Goal: Information Seeking & Learning: Learn about a topic

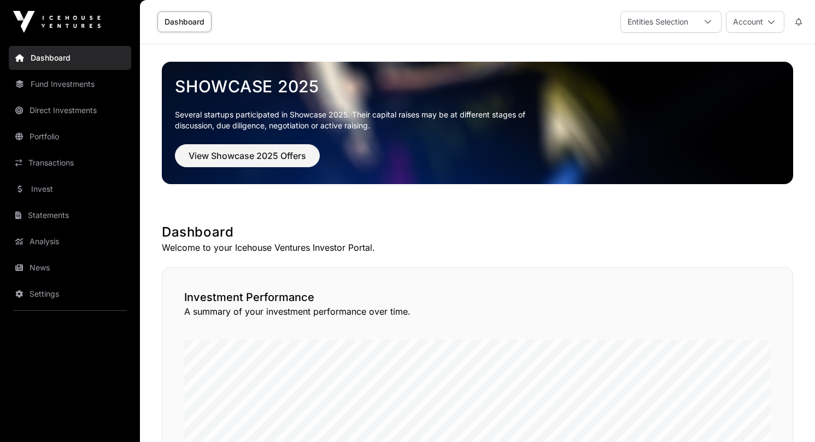
scroll to position [120, 0]
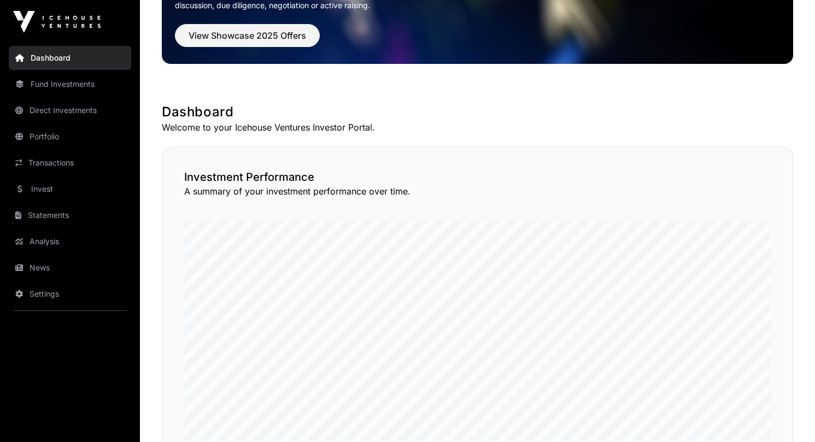
click at [57, 141] on link "Portfolio" at bounding box center [70, 137] width 122 height 24
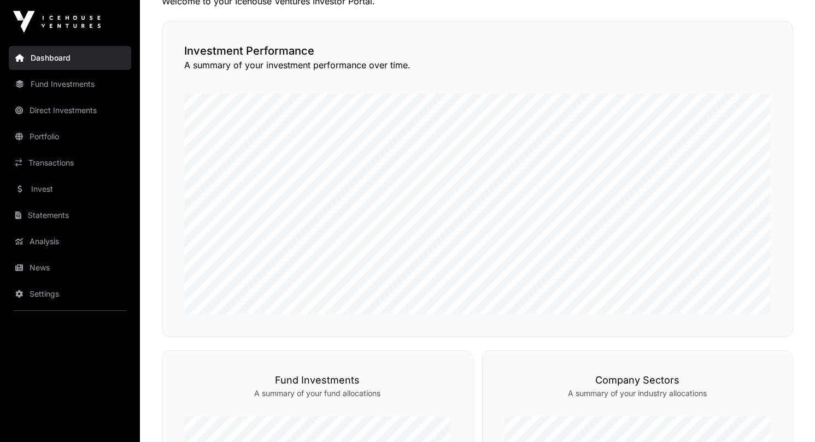
scroll to position [249, 0]
click at [45, 136] on link "Portfolio" at bounding box center [70, 137] width 122 height 24
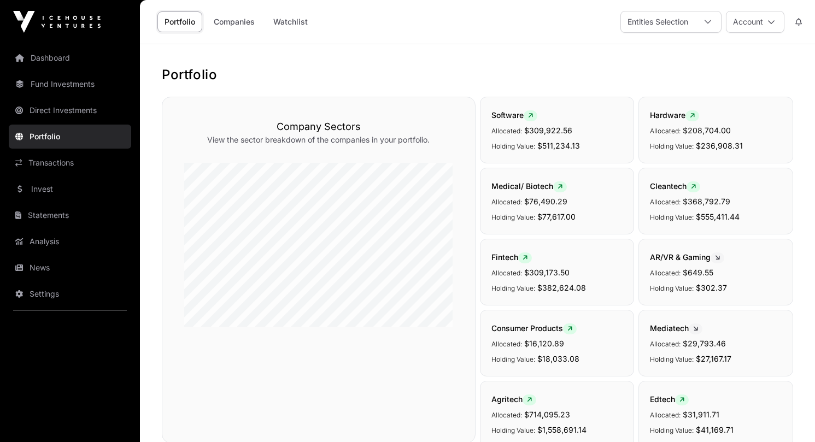
click at [226, 22] on link "Companies" at bounding box center [234, 21] width 55 height 21
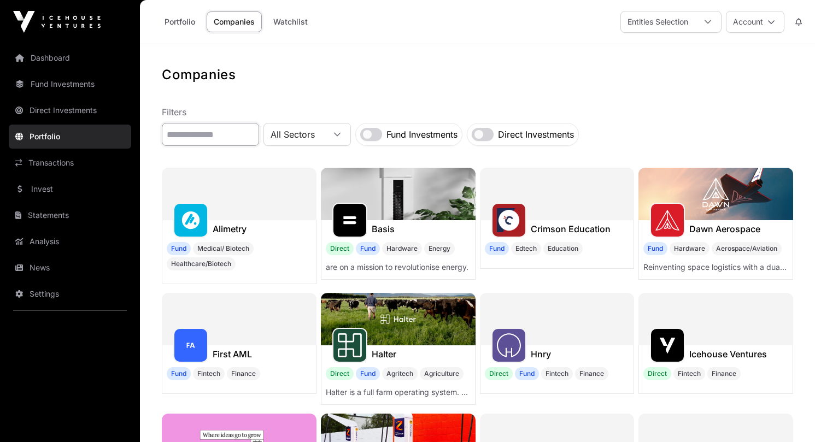
click at [221, 139] on input "text" at bounding box center [210, 134] width 97 height 23
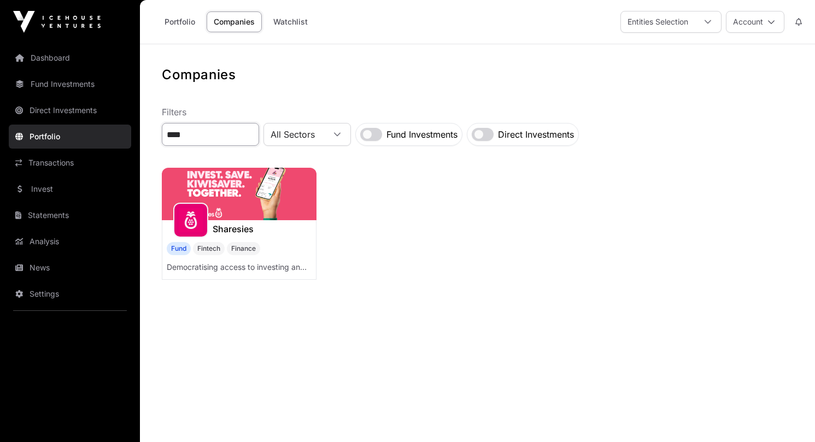
type input "****"
click at [237, 188] on img at bounding box center [239, 194] width 155 height 52
